Goal: Task Accomplishment & Management: Complete application form

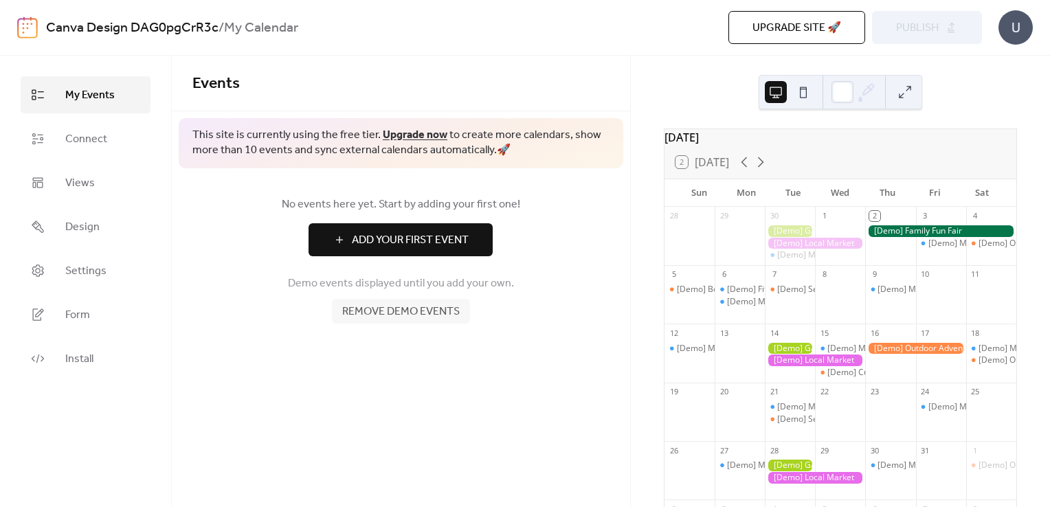
click at [648, 327] on div "[DATE] 2 [DATE] Sun Mon Tue Wed Thu Fri Sat 28 29 30 [Demo] Morning Yoga Bliss …" at bounding box center [840, 281] width 419 height 451
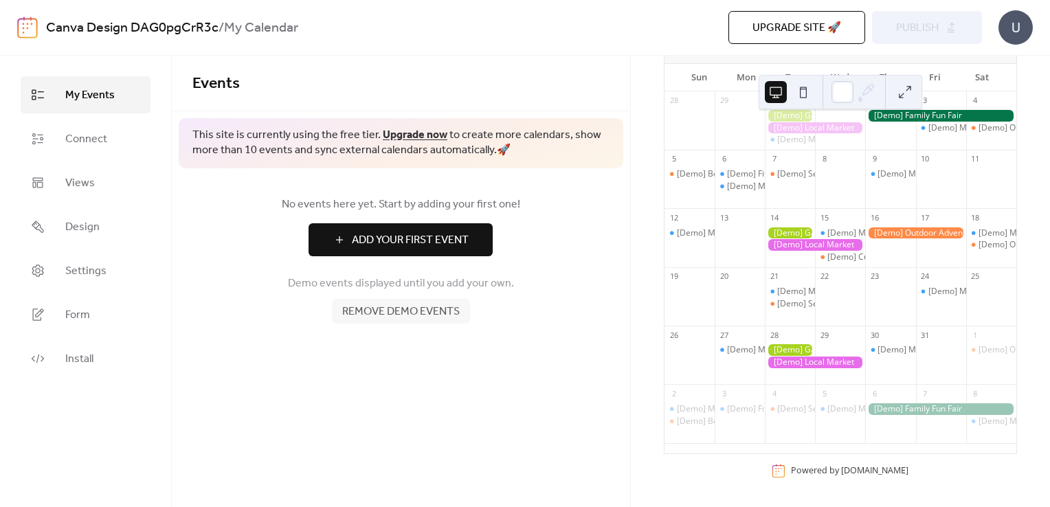
scroll to position [122, 0]
click at [810, 126] on div at bounding box center [815, 128] width 100 height 12
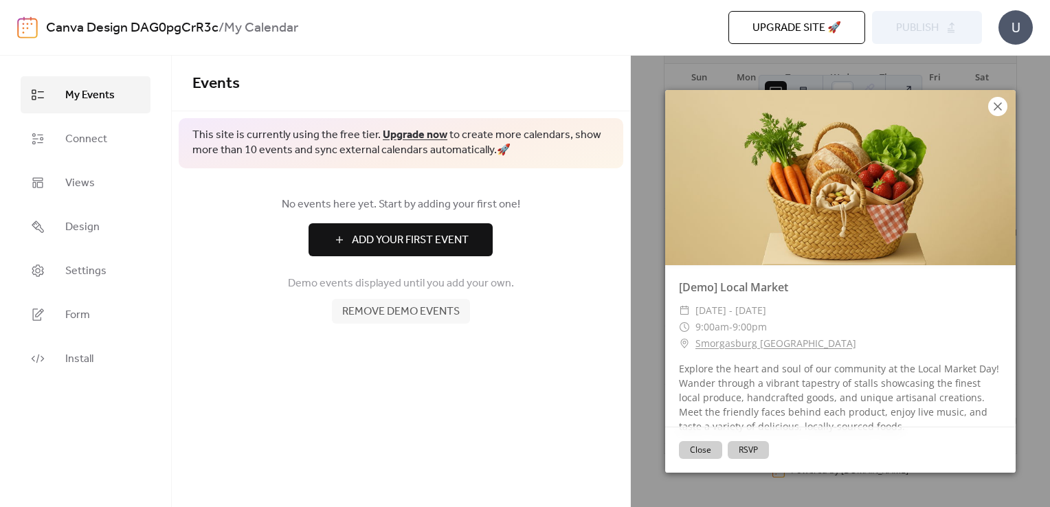
click at [999, 109] on icon at bounding box center [998, 106] width 16 height 16
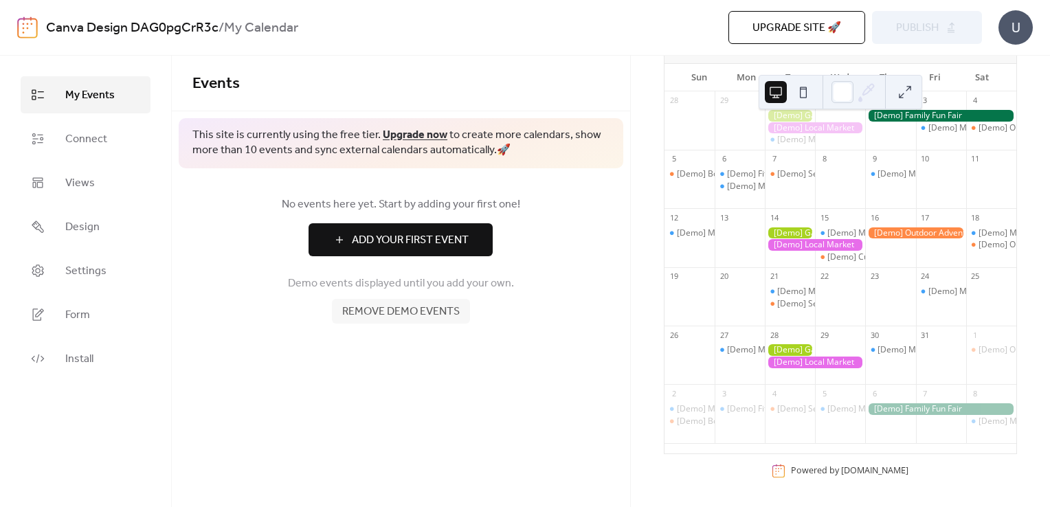
click at [90, 98] on span "My Events" at bounding box center [89, 95] width 49 height 16
click at [824, 21] on span "Upgrade site 🚀" at bounding box center [796, 28] width 89 height 16
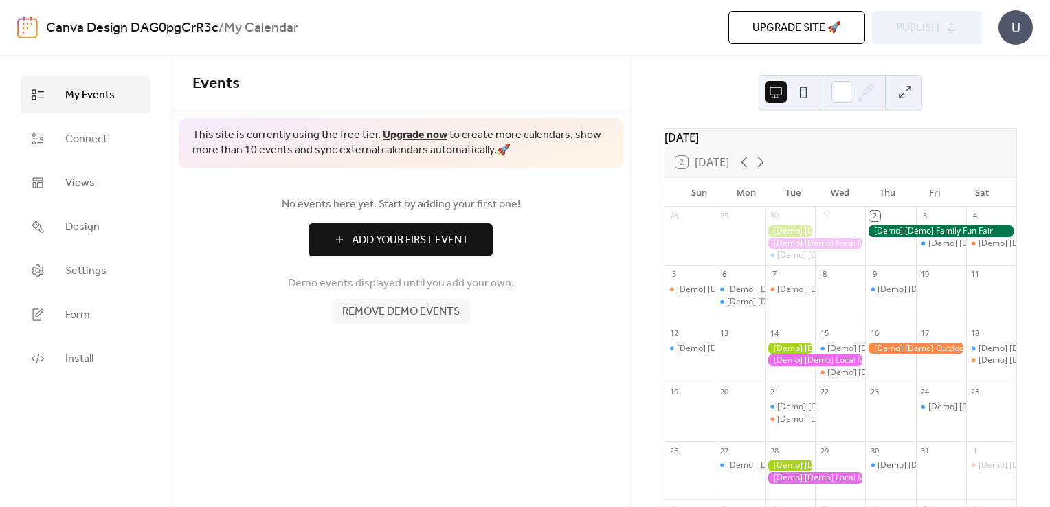
click at [436, 239] on span "Add Your First Event" at bounding box center [410, 240] width 117 height 16
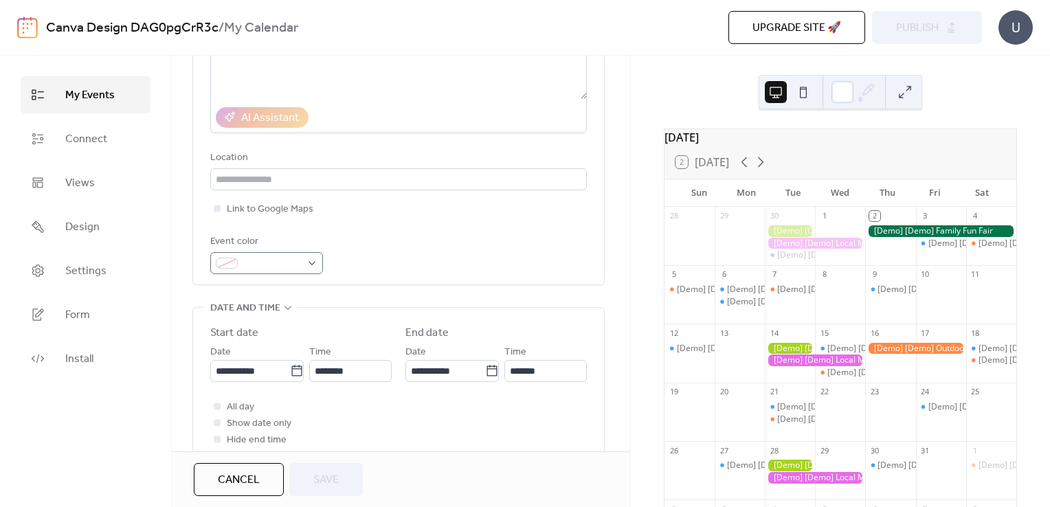
scroll to position [275, 0]
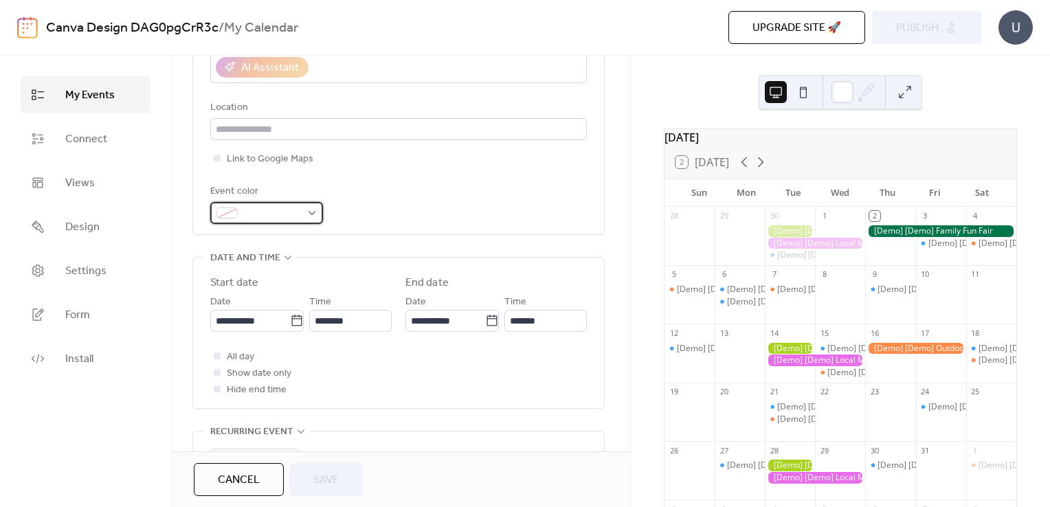
click at [274, 211] on span at bounding box center [272, 213] width 58 height 16
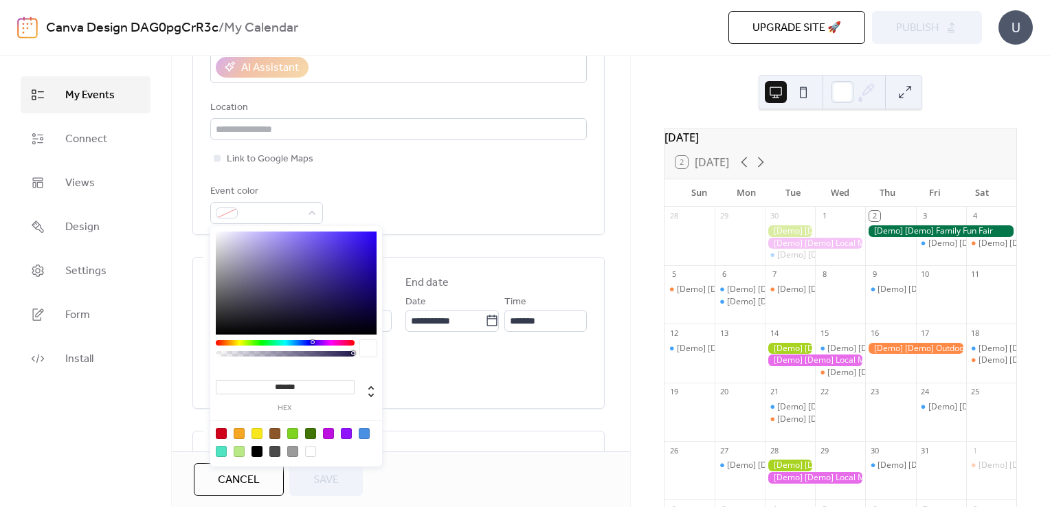
click at [217, 430] on div at bounding box center [221, 433] width 11 height 11
type input "*******"
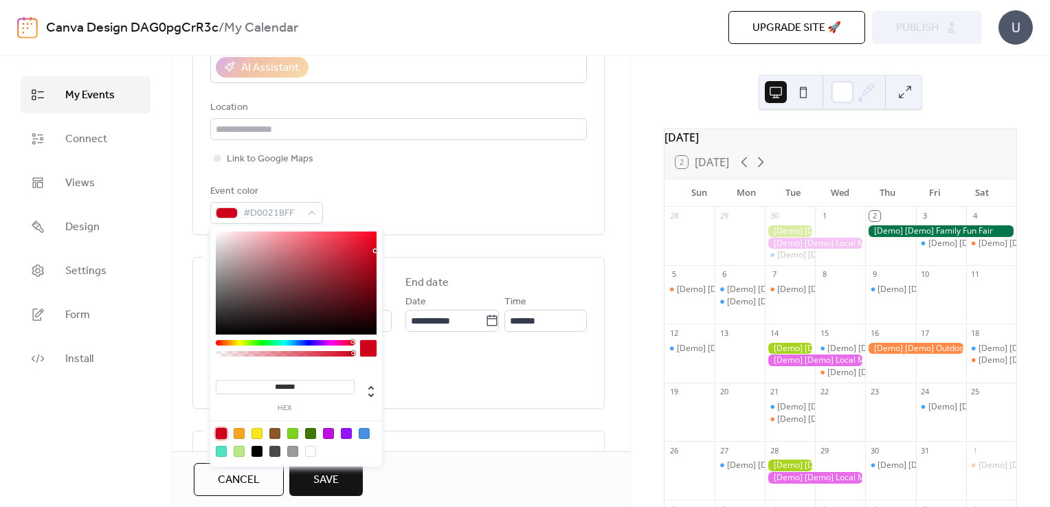
click at [465, 179] on div "Title Description AI Assistant Location Link to Google Maps Event color #D0021B…" at bounding box center [398, 49] width 377 height 349
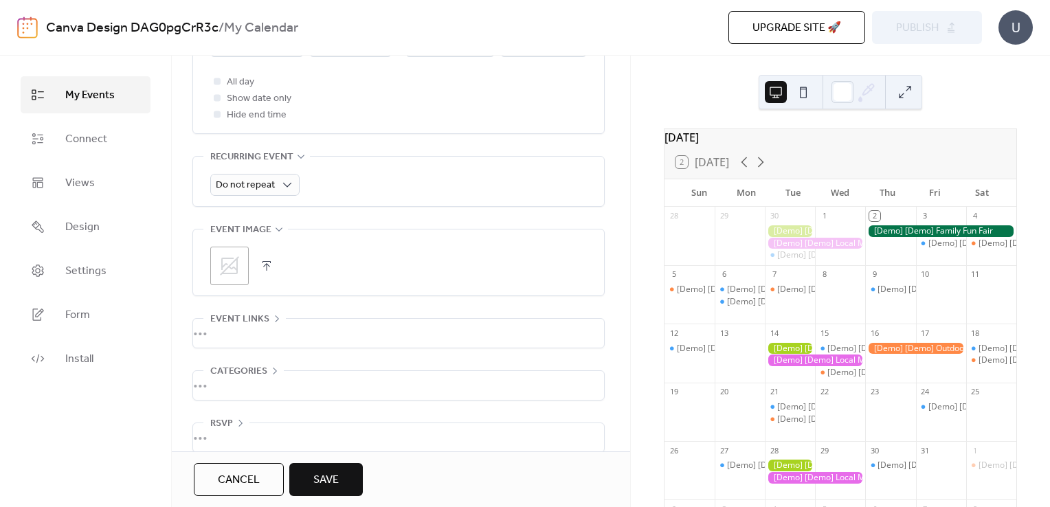
scroll to position [566, 0]
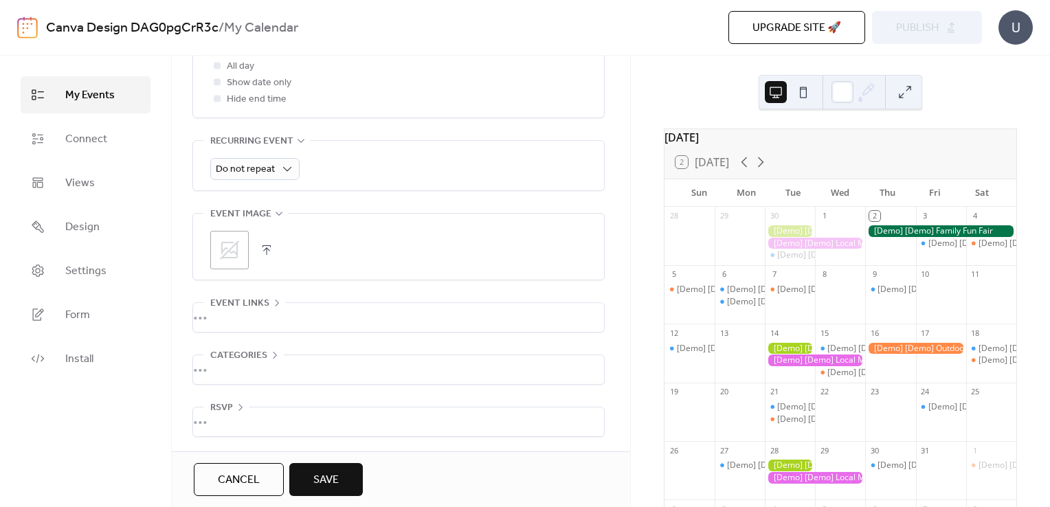
click at [261, 324] on div "•••" at bounding box center [398, 317] width 411 height 29
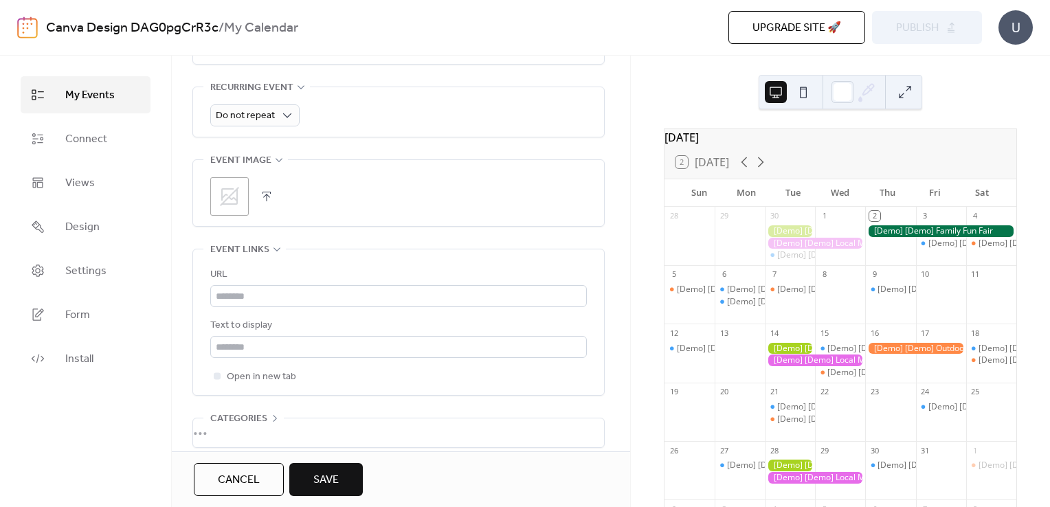
scroll to position [682, 0]
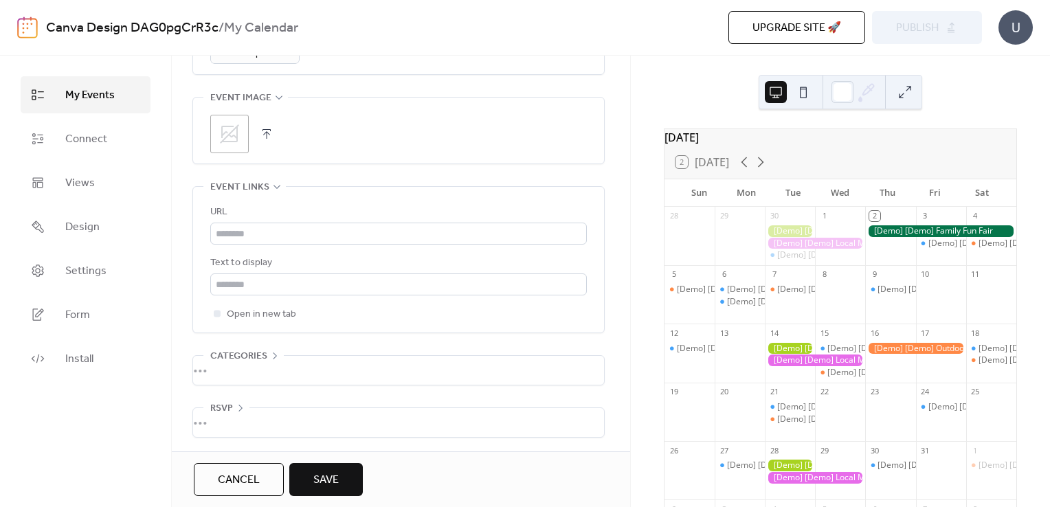
click at [249, 356] on div "•••" at bounding box center [398, 370] width 411 height 29
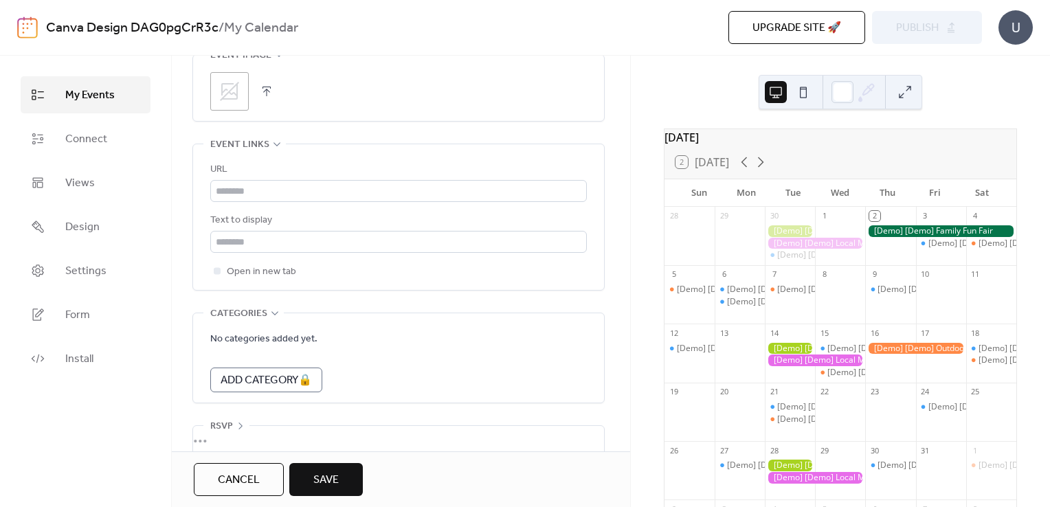
scroll to position [742, 0]
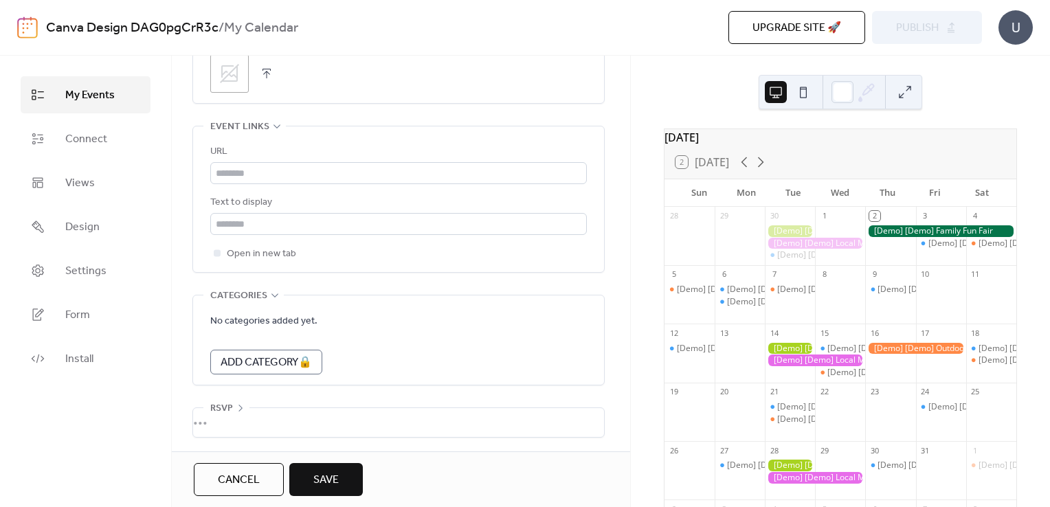
click at [259, 411] on div "•••" at bounding box center [398, 422] width 411 height 29
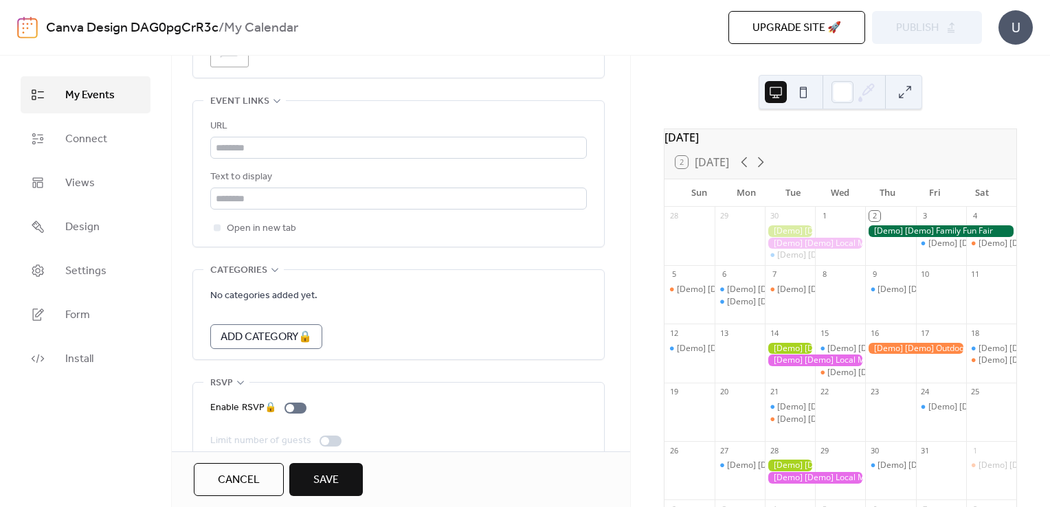
scroll to position [790, 0]
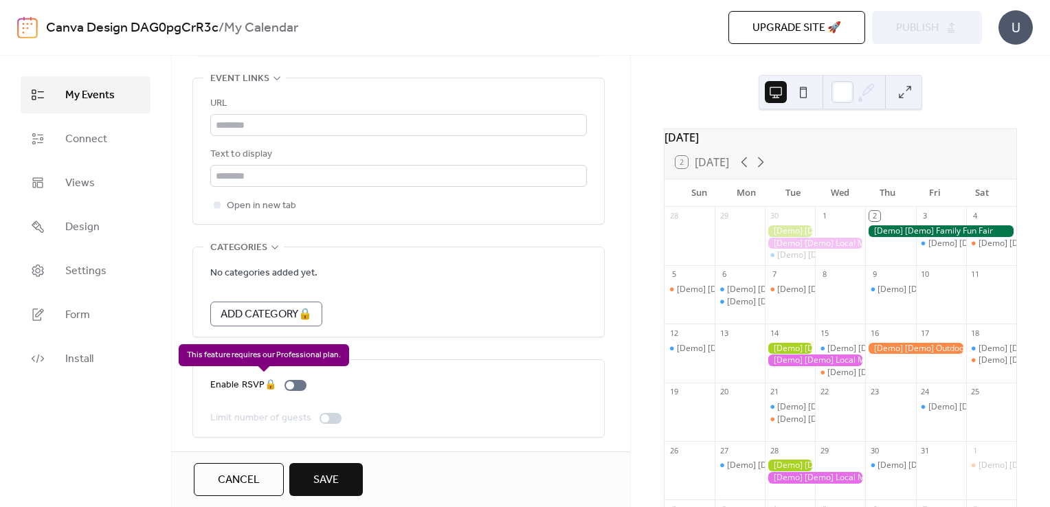
click at [294, 381] on div "Enable RSVP 🔒" at bounding box center [261, 385] width 102 height 16
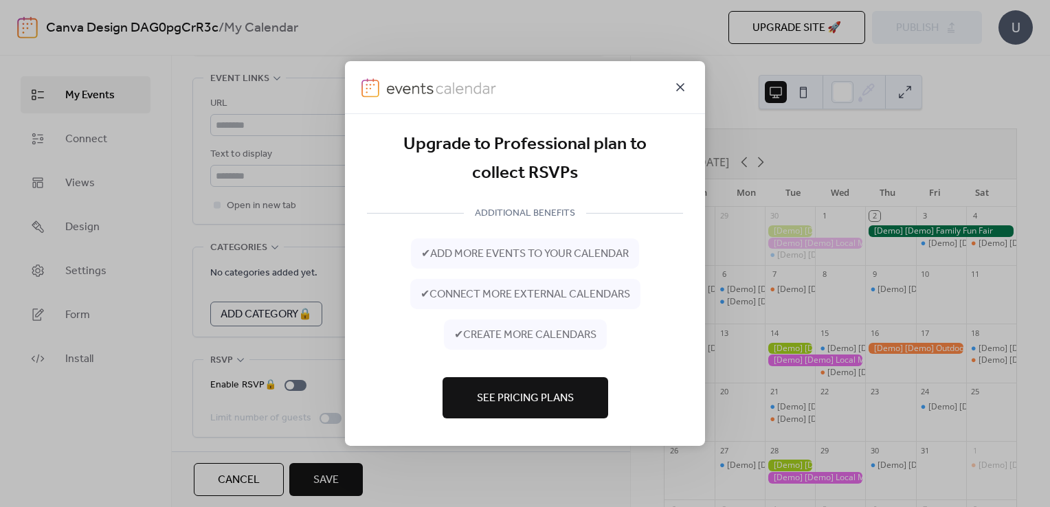
click at [676, 85] on icon at bounding box center [680, 87] width 16 height 16
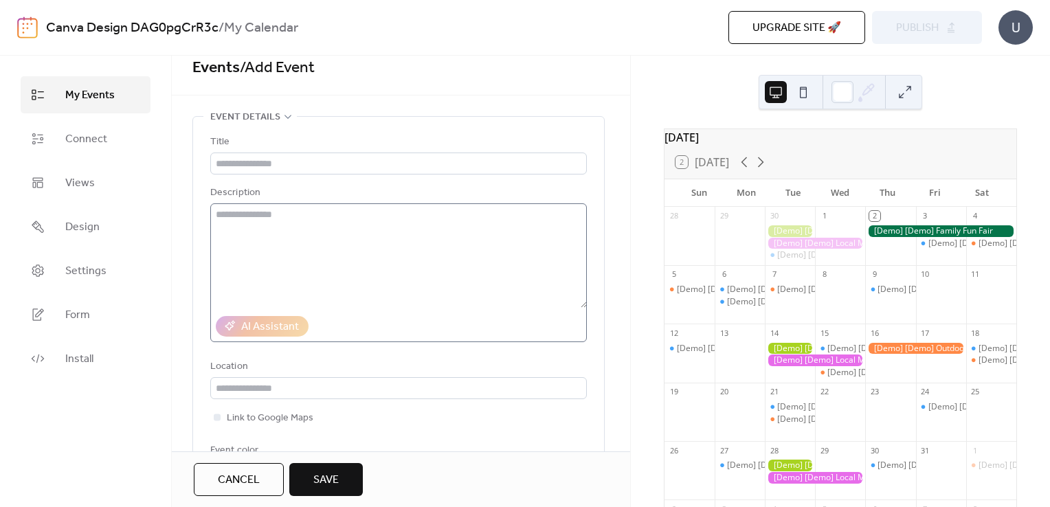
scroll to position [0, 0]
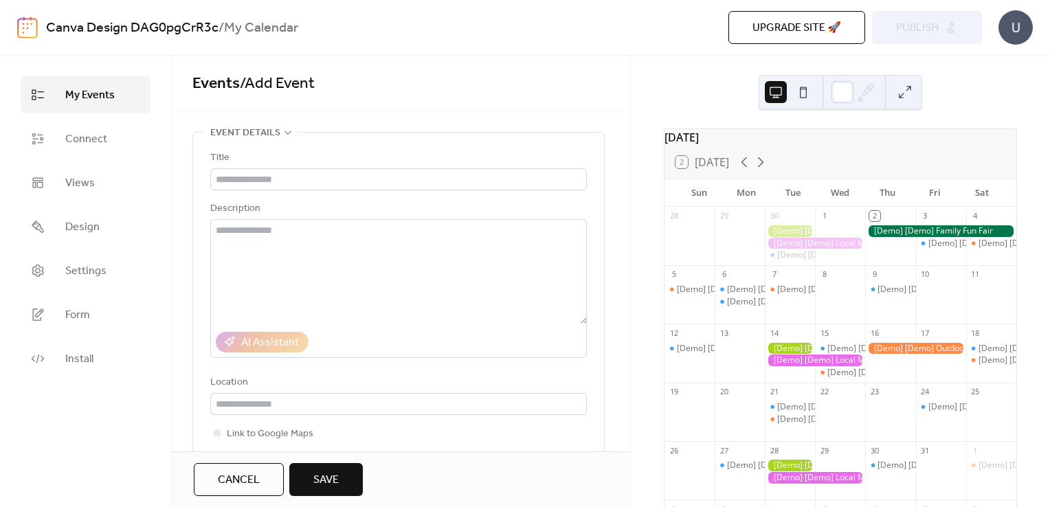
click at [1025, 29] on div "U" at bounding box center [1015, 27] width 34 height 34
